Goal: Find specific page/section: Find specific page/section

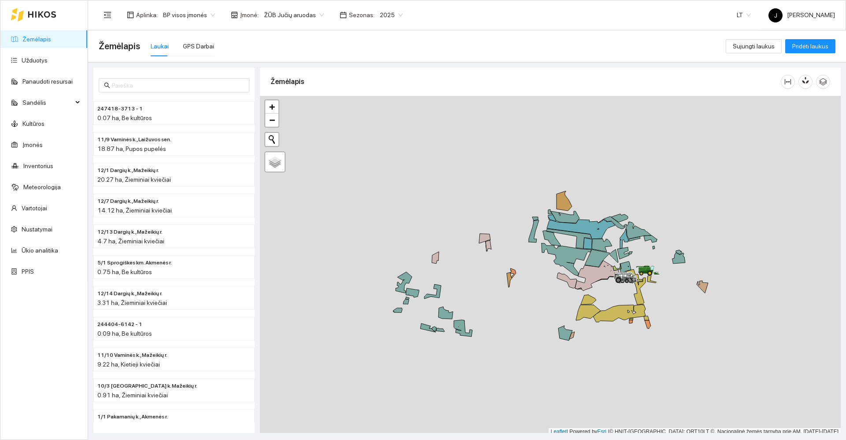
click at [390, 13] on span "2025" at bounding box center [391, 14] width 23 height 13
click at [377, 115] on div "2026" at bounding box center [382, 117] width 23 height 10
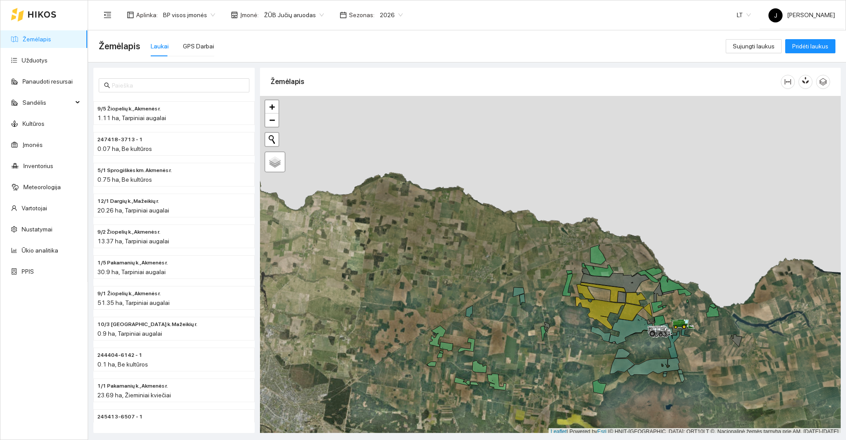
scroll to position [3, 0]
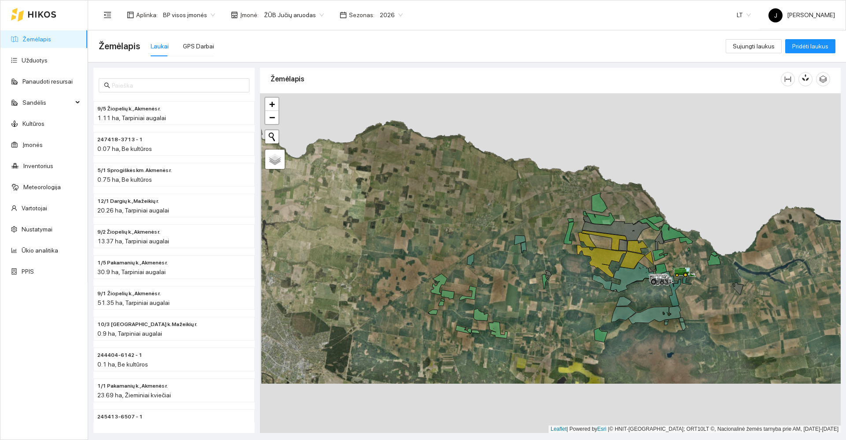
drag, startPoint x: 522, startPoint y: 329, endPoint x: 523, endPoint y: 280, distance: 49.8
click at [523, 280] on div at bounding box center [550, 263] width 580 height 340
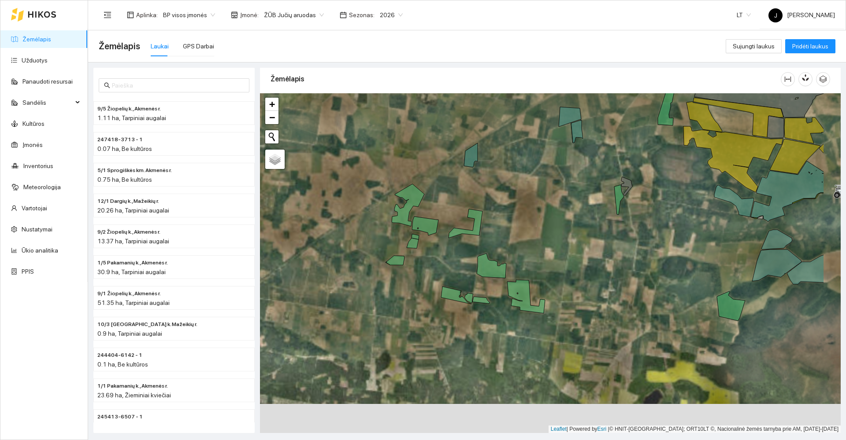
drag, startPoint x: 441, startPoint y: 332, endPoint x: 362, endPoint y: 256, distance: 109.0
click at [362, 256] on div at bounding box center [550, 263] width 580 height 340
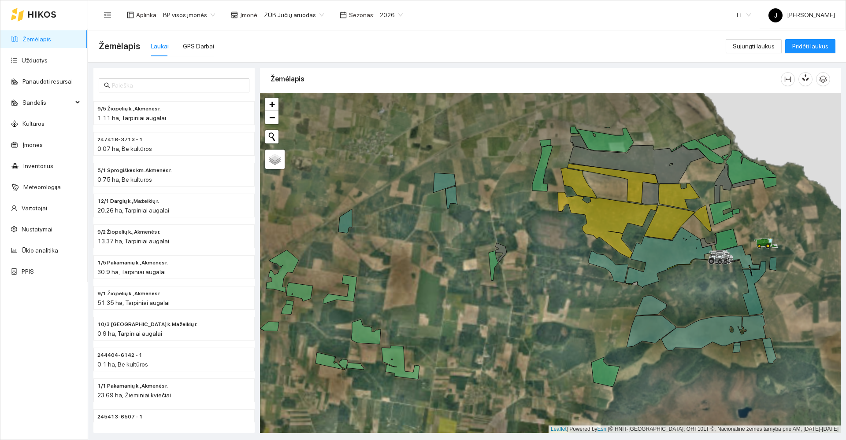
drag, startPoint x: 587, startPoint y: 253, endPoint x: 464, endPoint y: 319, distance: 139.1
click at [464, 321] on div at bounding box center [550, 263] width 580 height 340
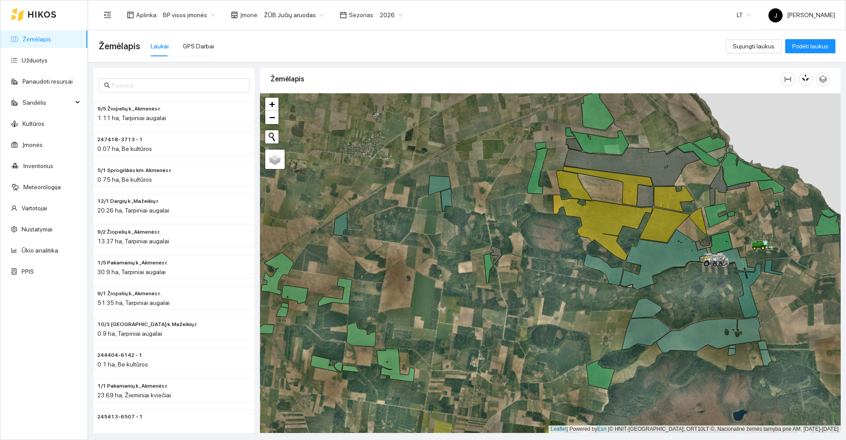
drag, startPoint x: 537, startPoint y: 242, endPoint x: 522, endPoint y: 314, distance: 73.9
click at [523, 314] on div at bounding box center [550, 263] width 580 height 340
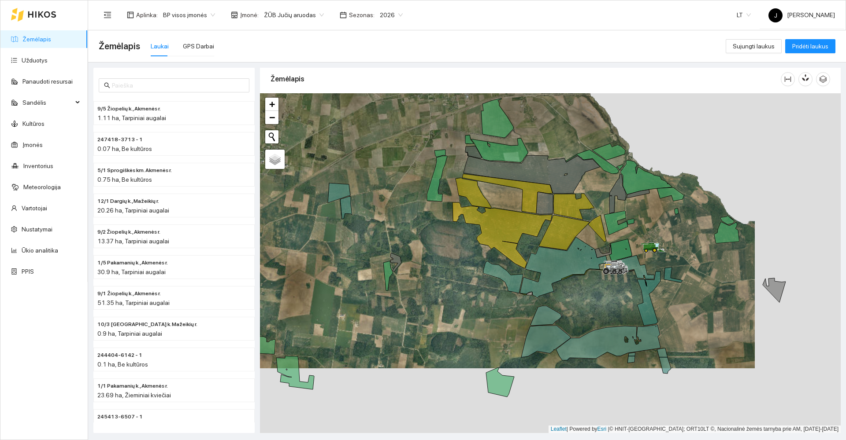
drag, startPoint x: 542, startPoint y: 364, endPoint x: 398, endPoint y: 264, distance: 175.0
click at [398, 264] on div at bounding box center [550, 263] width 580 height 340
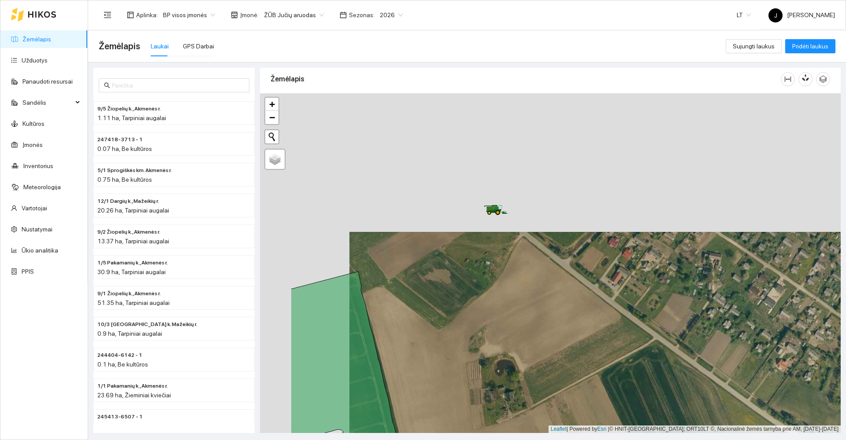
drag, startPoint x: 446, startPoint y: 191, endPoint x: 625, endPoint y: 381, distance: 260.8
click at [625, 386] on div at bounding box center [550, 263] width 580 height 340
click at [625, 385] on div at bounding box center [550, 263] width 580 height 340
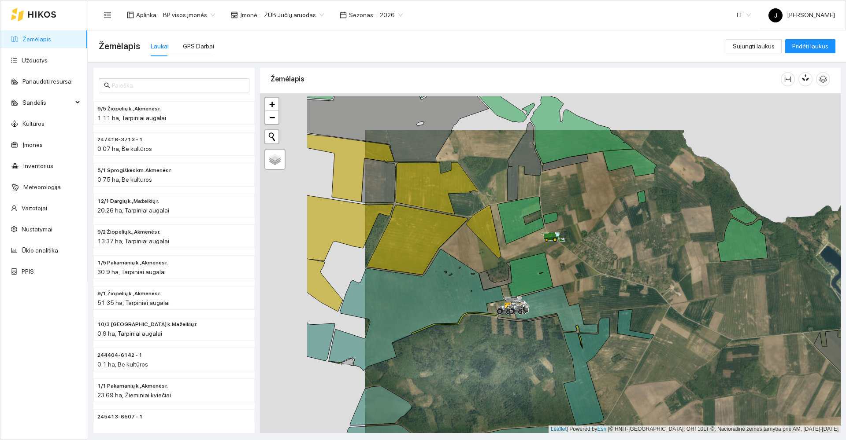
drag, startPoint x: 514, startPoint y: 230, endPoint x: 713, endPoint y: 286, distance: 207.2
click at [713, 286] on div at bounding box center [550, 263] width 580 height 340
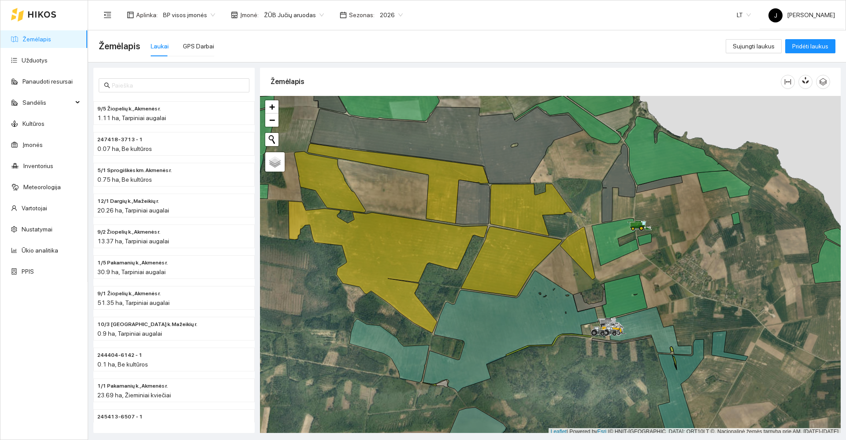
scroll to position [3, 0]
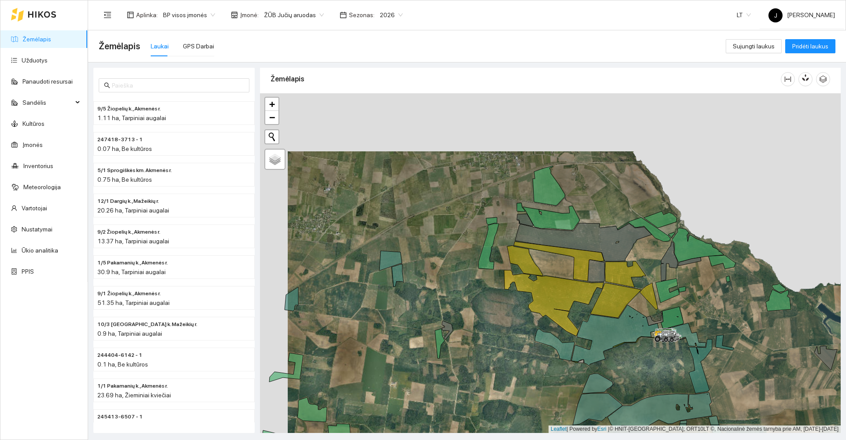
drag, startPoint x: 603, startPoint y: 215, endPoint x: 630, endPoint y: 276, distance: 66.5
click at [631, 275] on icon at bounding box center [625, 275] width 41 height 26
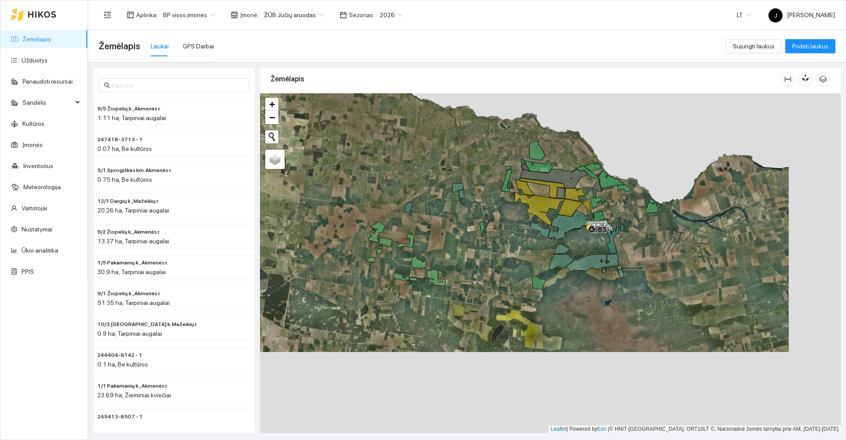
drag, startPoint x: 681, startPoint y: 378, endPoint x: 629, endPoint y: 297, distance: 96.3
click at [629, 297] on div at bounding box center [550, 263] width 580 height 340
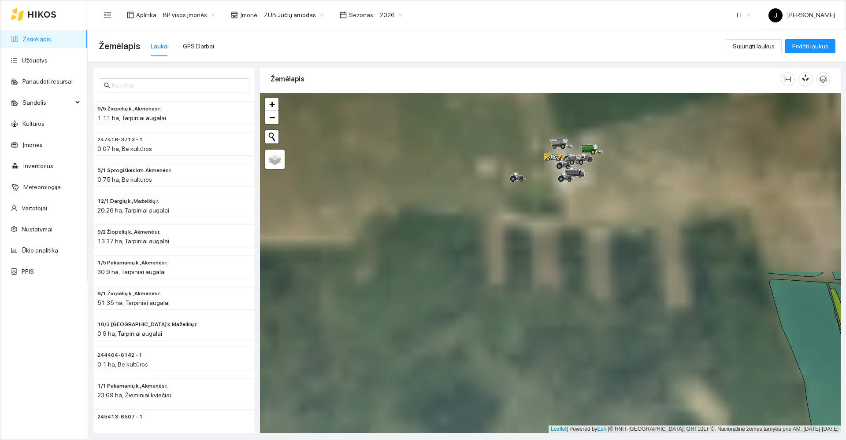
drag, startPoint x: 614, startPoint y: 335, endPoint x: 618, endPoint y: 398, distance: 63.5
click at [618, 398] on div at bounding box center [550, 263] width 580 height 340
